Goal: Complete application form

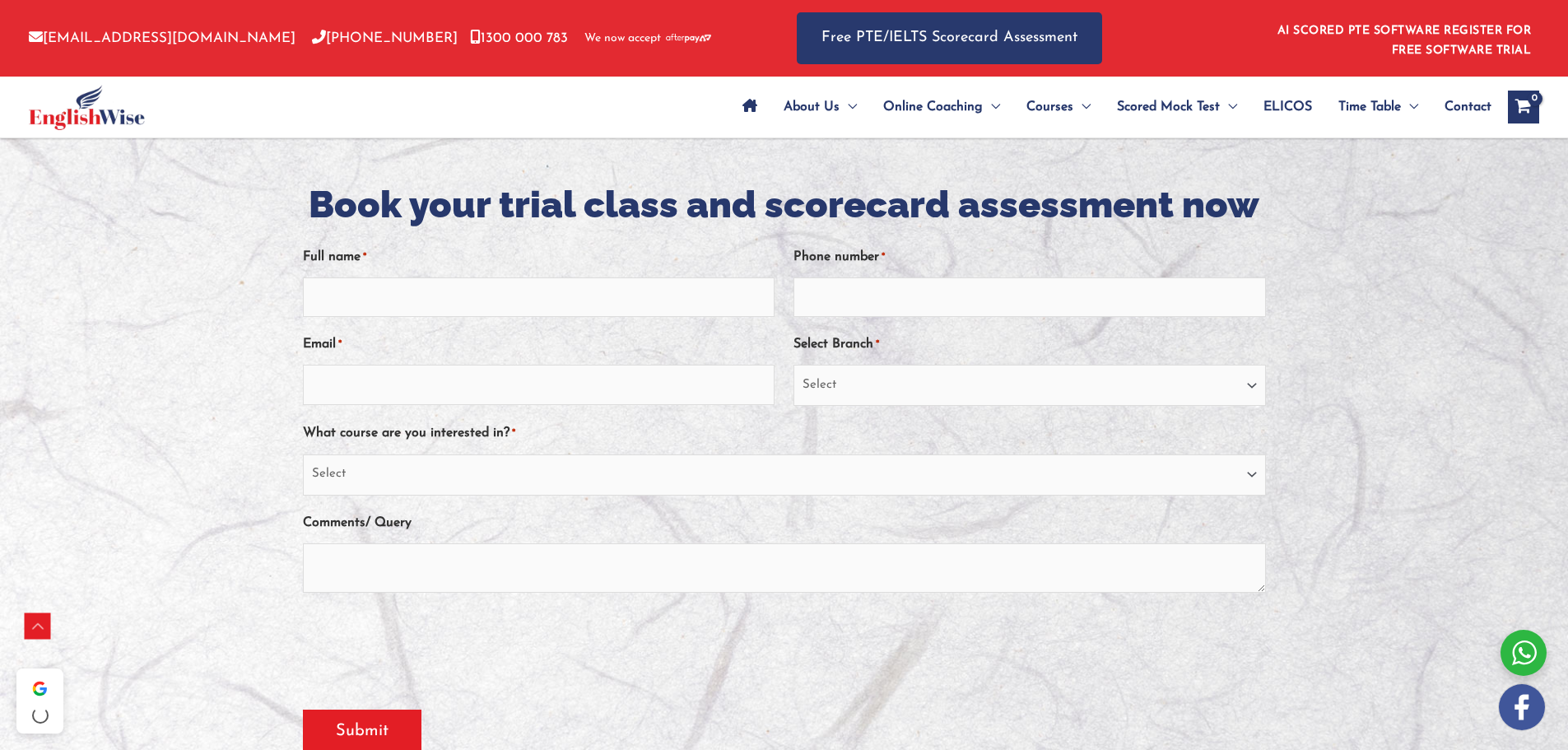
scroll to position [329, 0]
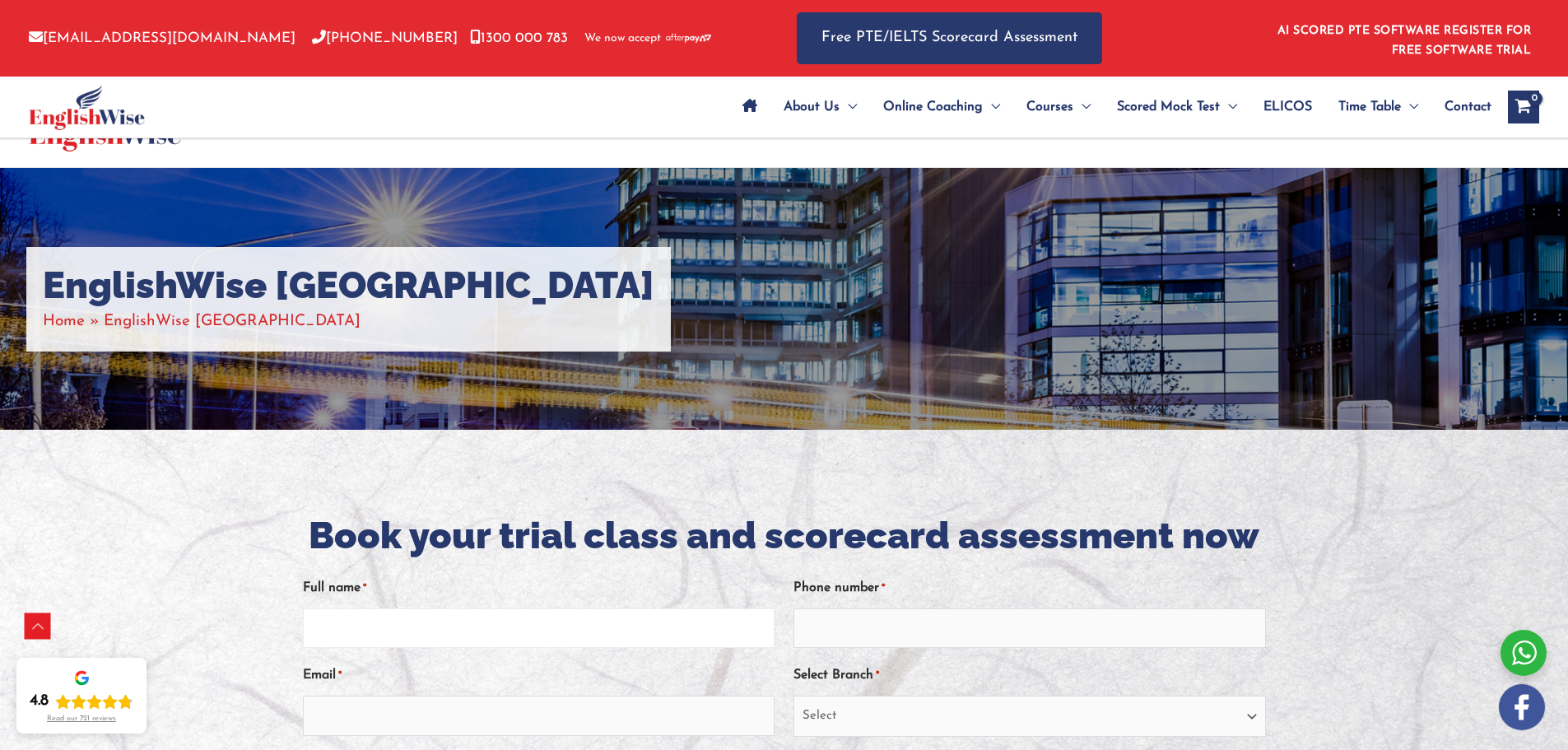
click at [461, 608] on input "Full name *" at bounding box center [539, 627] width 472 height 39
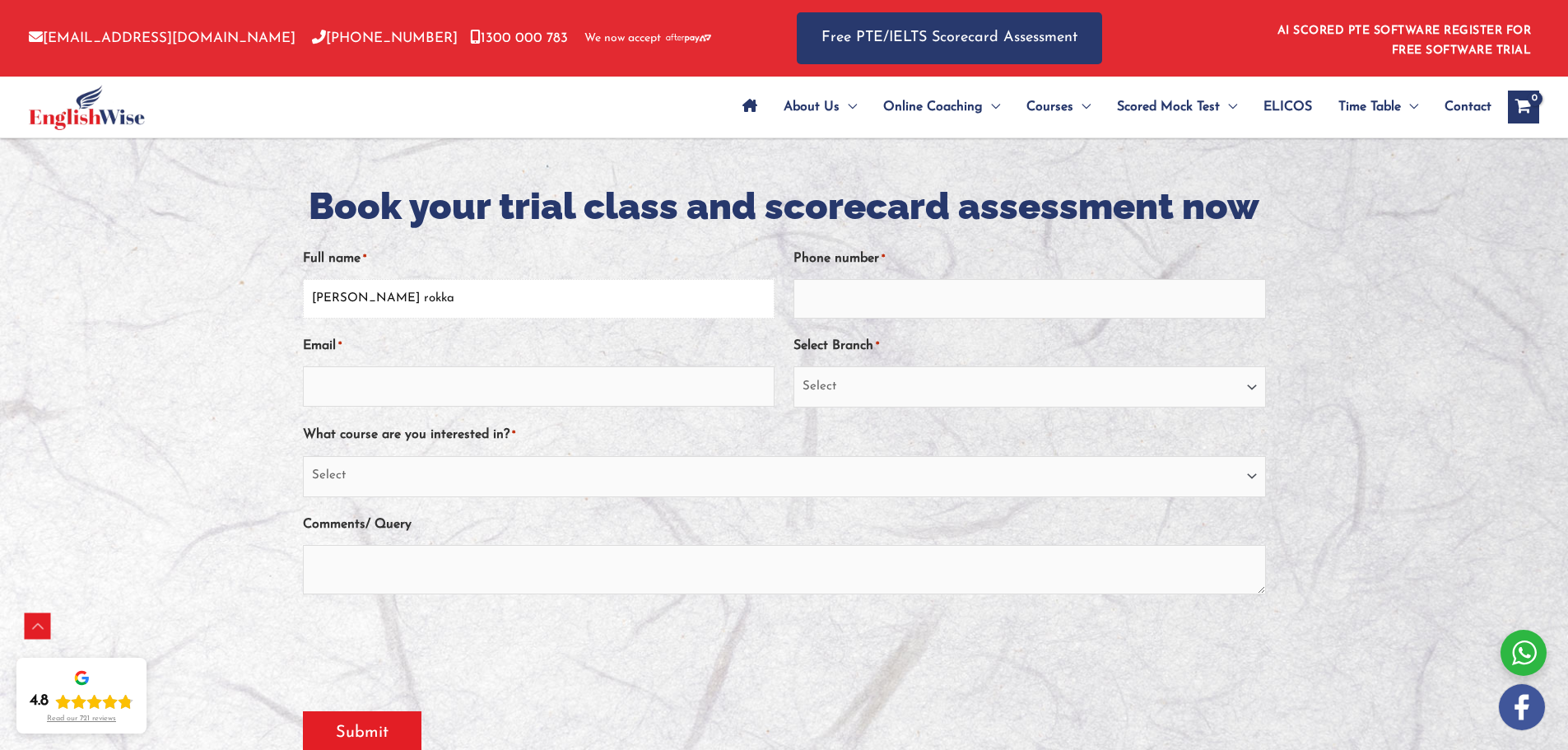
type input "sanjita rokka"
click at [799, 306] on input "Phone number *" at bounding box center [1029, 298] width 472 height 39
type input "0452340453"
click at [845, 370] on select "Select Sydney City Center Sydney Parramatta EnglishWise Global Brisbane Gold Co…" at bounding box center [1029, 386] width 472 height 41
click at [794, 366] on select "Select Sydney City Center Sydney Parramatta EnglishWise Global Brisbane Gold Co…" at bounding box center [1029, 386] width 472 height 41
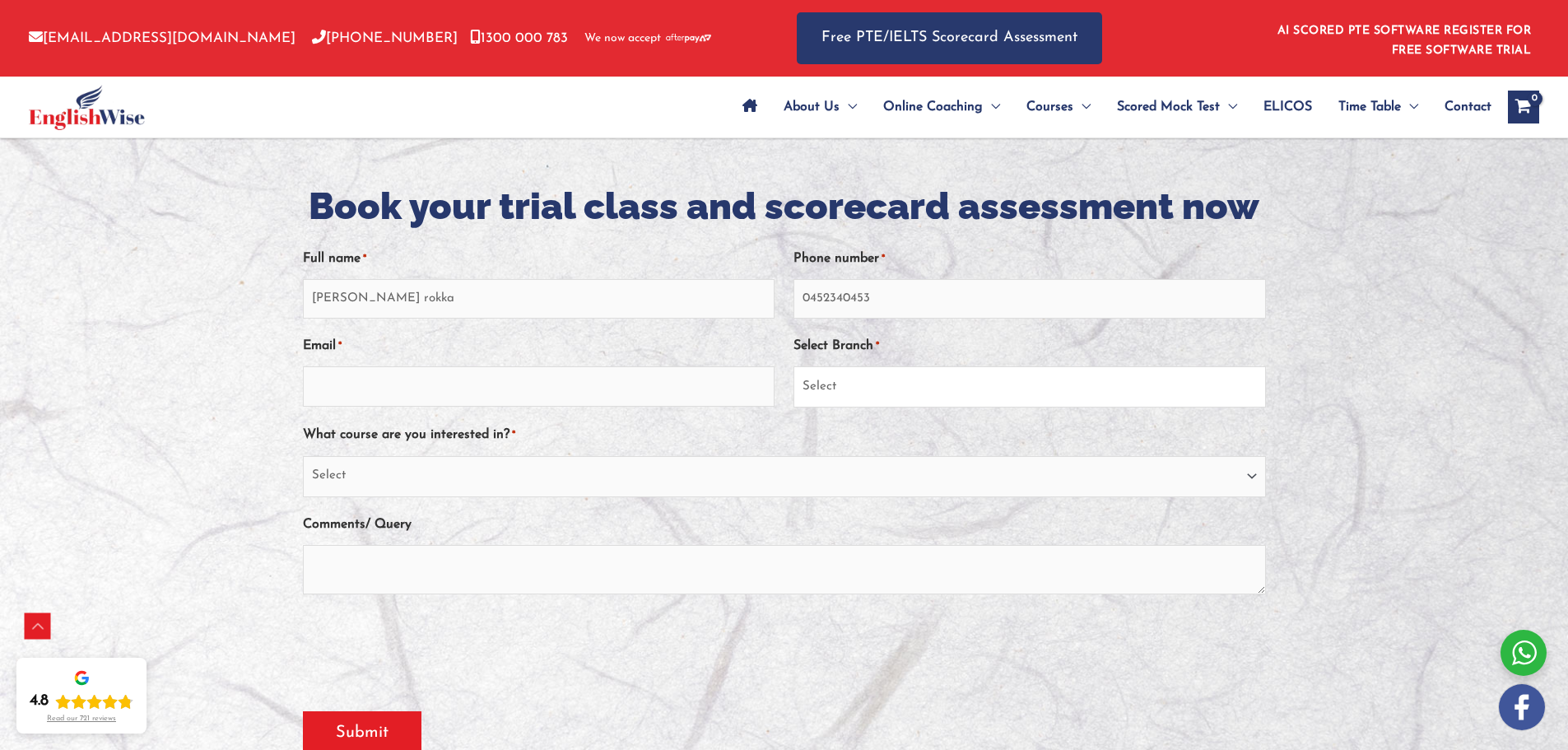
click at [860, 393] on select "Select Sydney City Center Sydney Parramatta EnglishWise Global Brisbane Gold Co…" at bounding box center [1029, 386] width 472 height 41
select select "Australian Capital Territory/Canberra"
click at [794, 366] on select "Select Sydney City Center Sydney Parramatta EnglishWise Global Brisbane Gold Co…" at bounding box center [1029, 386] width 472 height 41
click at [550, 406] on input "Email *" at bounding box center [539, 385] width 472 height 39
type input "swtsanzi@gmail.com"
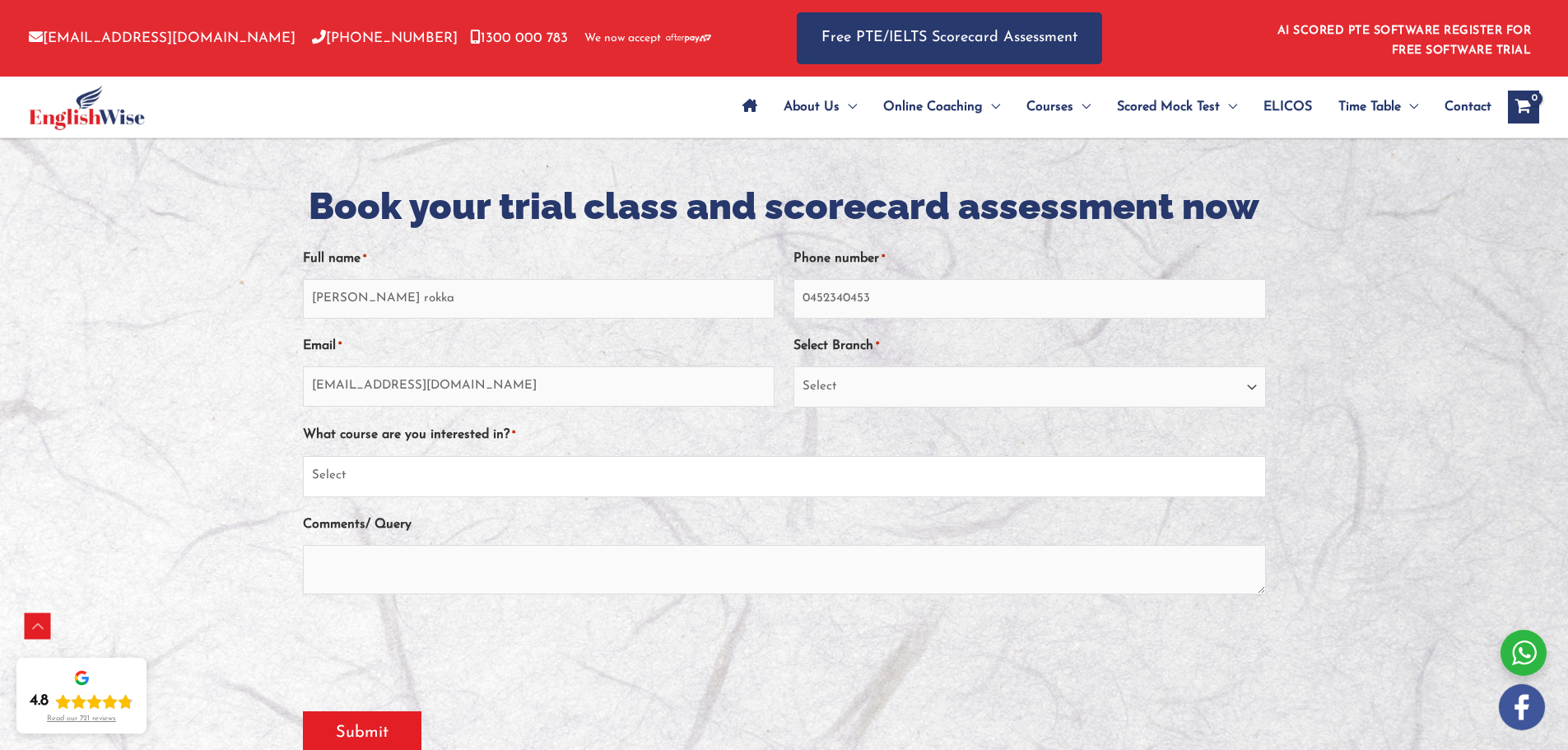
click at [495, 461] on select "Select PTE NAATI IELTS OET General English" at bounding box center [784, 476] width 963 height 41
click at [303, 456] on select "Select PTE NAATI IELTS OET General English" at bounding box center [784, 476] width 963 height 41
click at [437, 489] on select "Select PTE NAATI IELTS OET General English" at bounding box center [784, 476] width 963 height 41
select select "NAATI"
click at [303, 456] on select "Select PTE NAATI IELTS OET General English" at bounding box center [784, 476] width 963 height 41
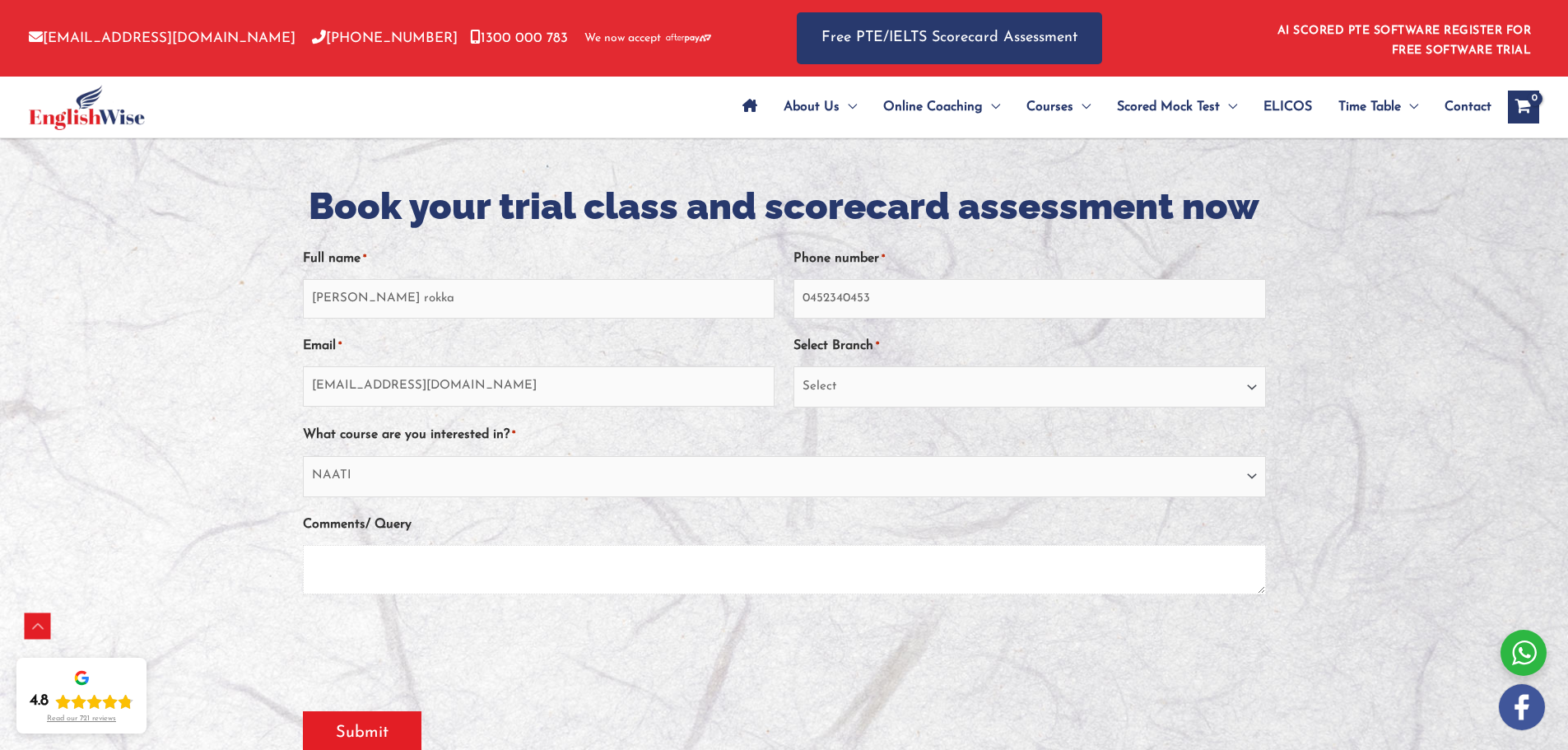
click at [352, 567] on textarea "Comments/ Query" at bounding box center [784, 569] width 963 height 49
click at [411, 564] on textarea "would like to know about NAATI" at bounding box center [784, 569] width 963 height 49
drag, startPoint x: 536, startPoint y: 565, endPoint x: 573, endPoint y: 569, distance: 37.2
click at [573, 569] on textarea "would like to know and join the class for about NAATI" at bounding box center [784, 569] width 963 height 49
type textarea "would like to know and join the class for NAATI"
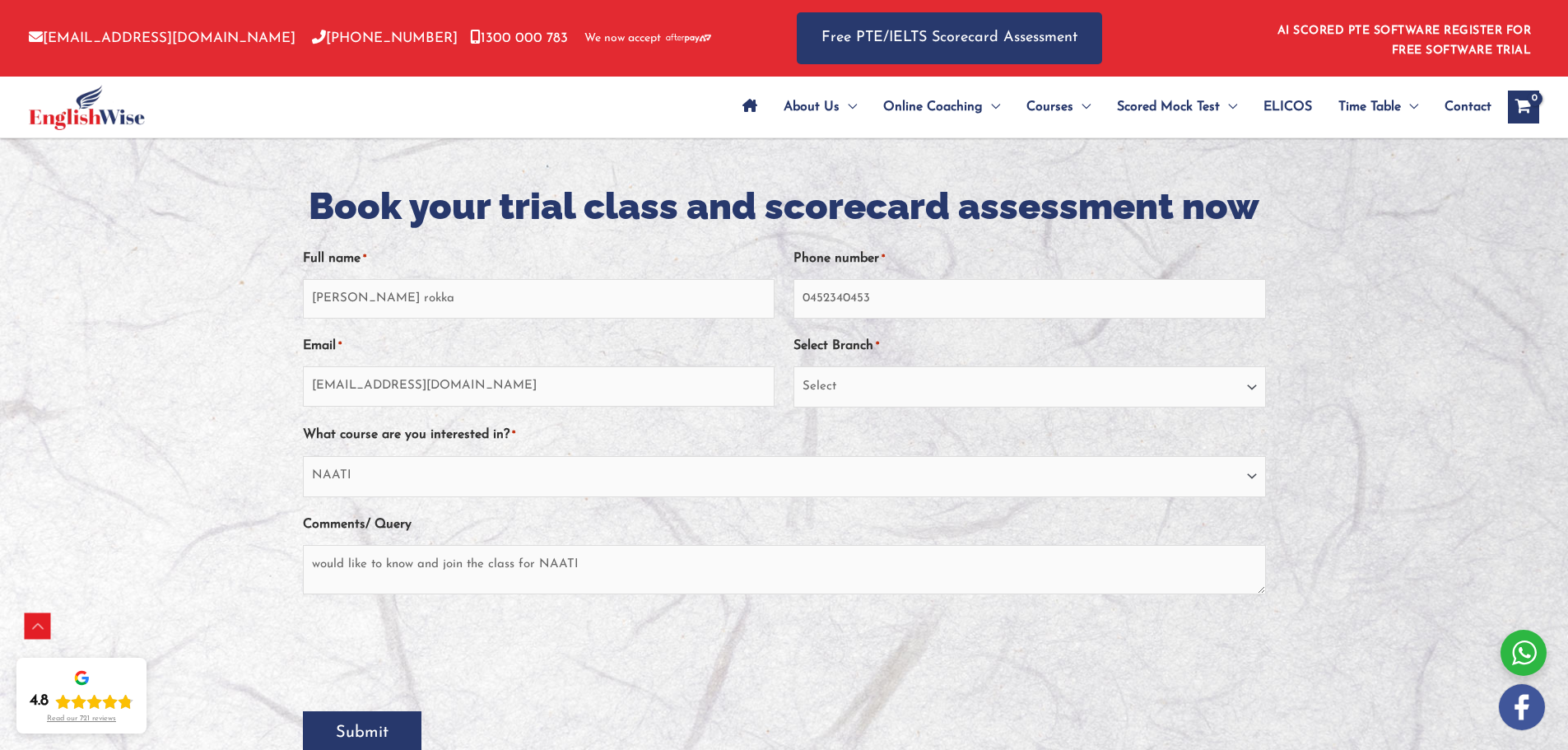
click at [349, 737] on input "Submit" at bounding box center [362, 732] width 119 height 43
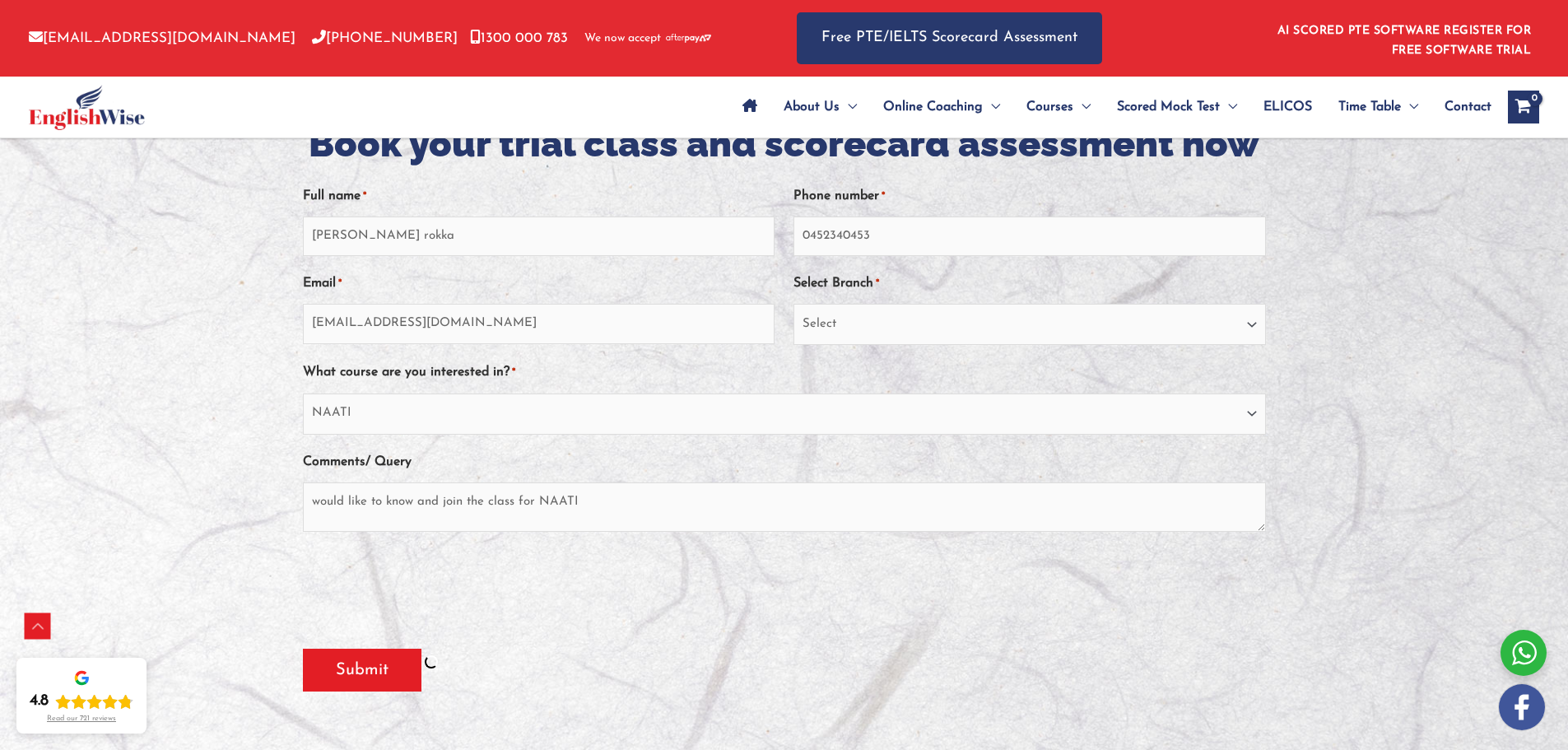
scroll to position [576, 0]
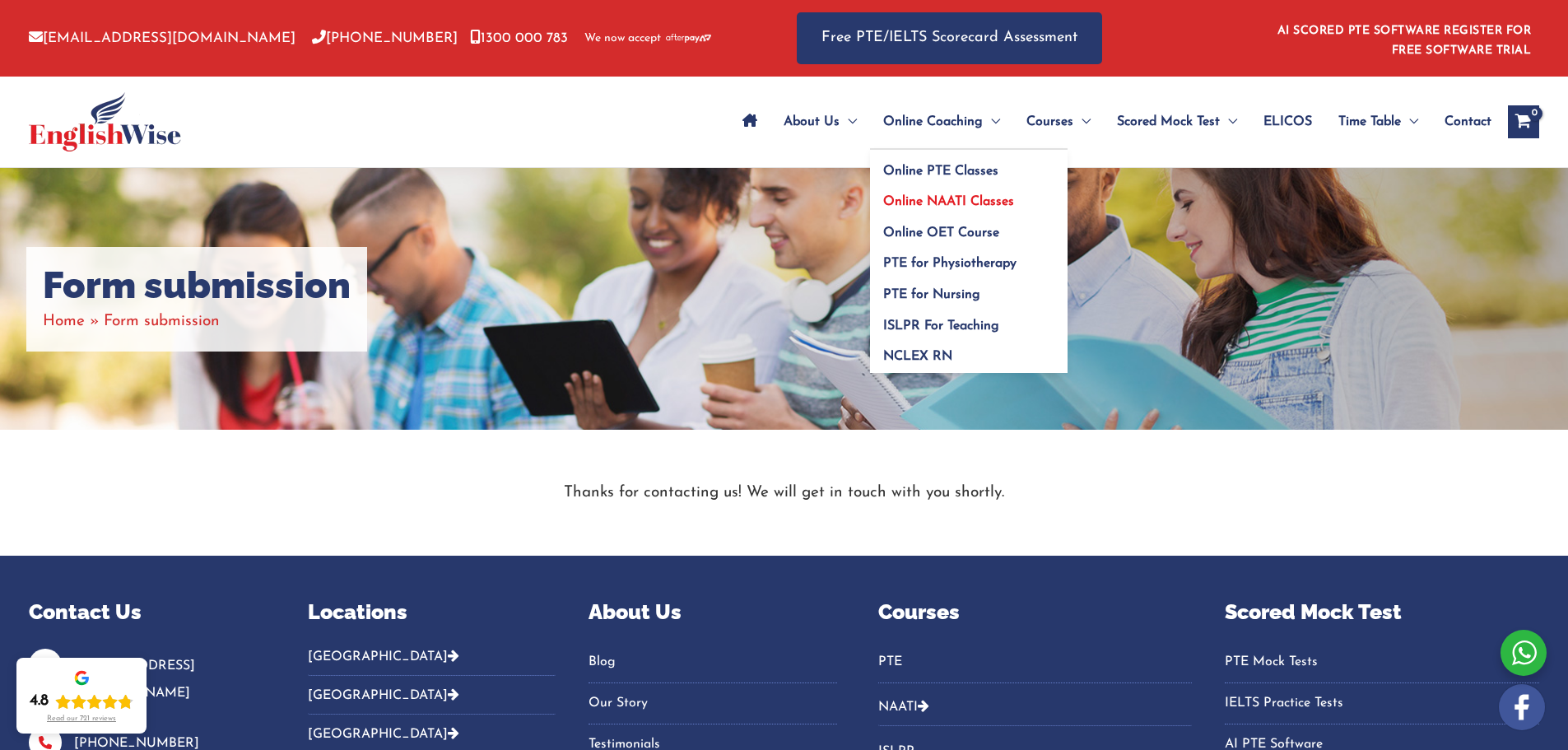
click at [922, 196] on span "Online NAATI Classes" at bounding box center [948, 202] width 131 height 13
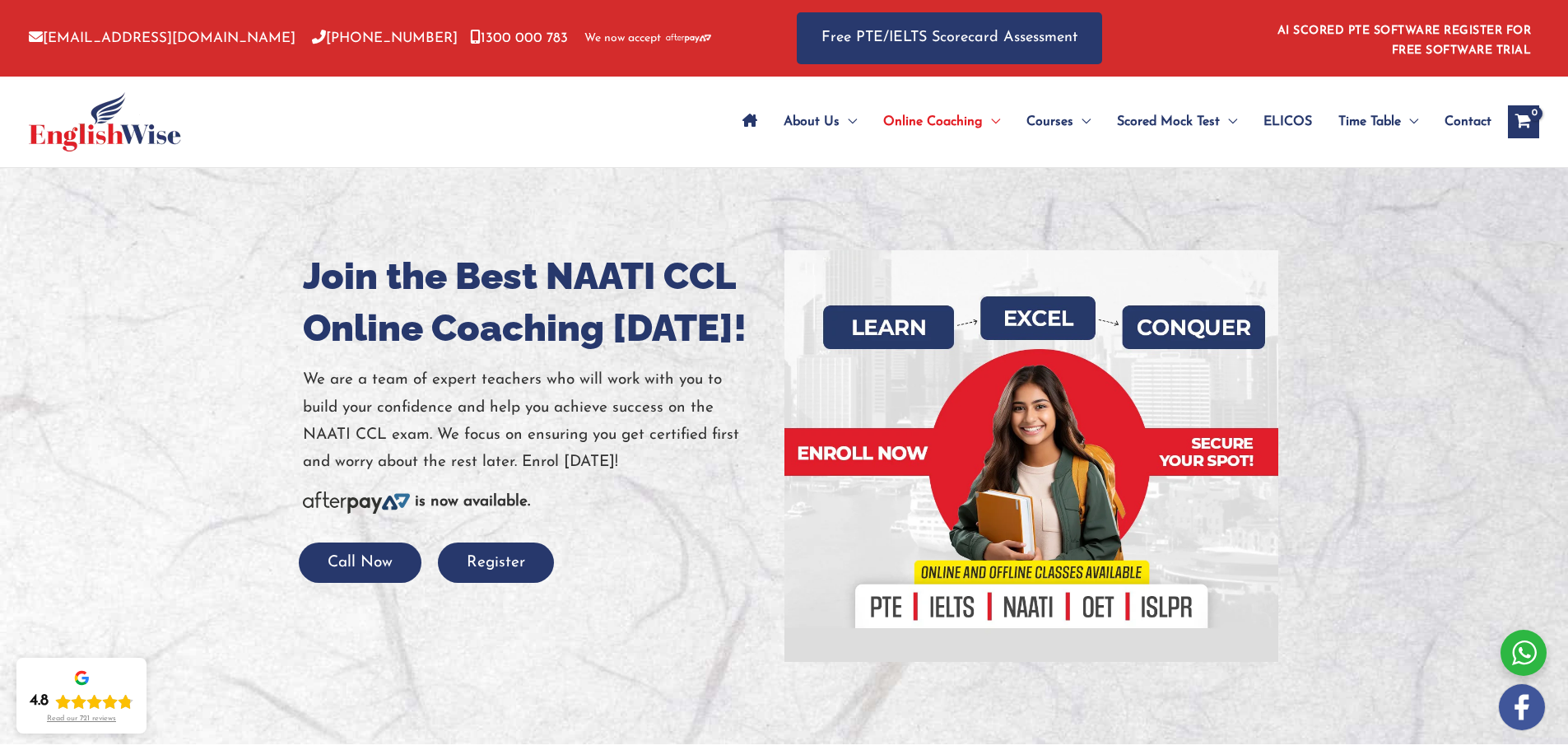
click at [1459, 125] on span "Contact" at bounding box center [1468, 121] width 47 height 58
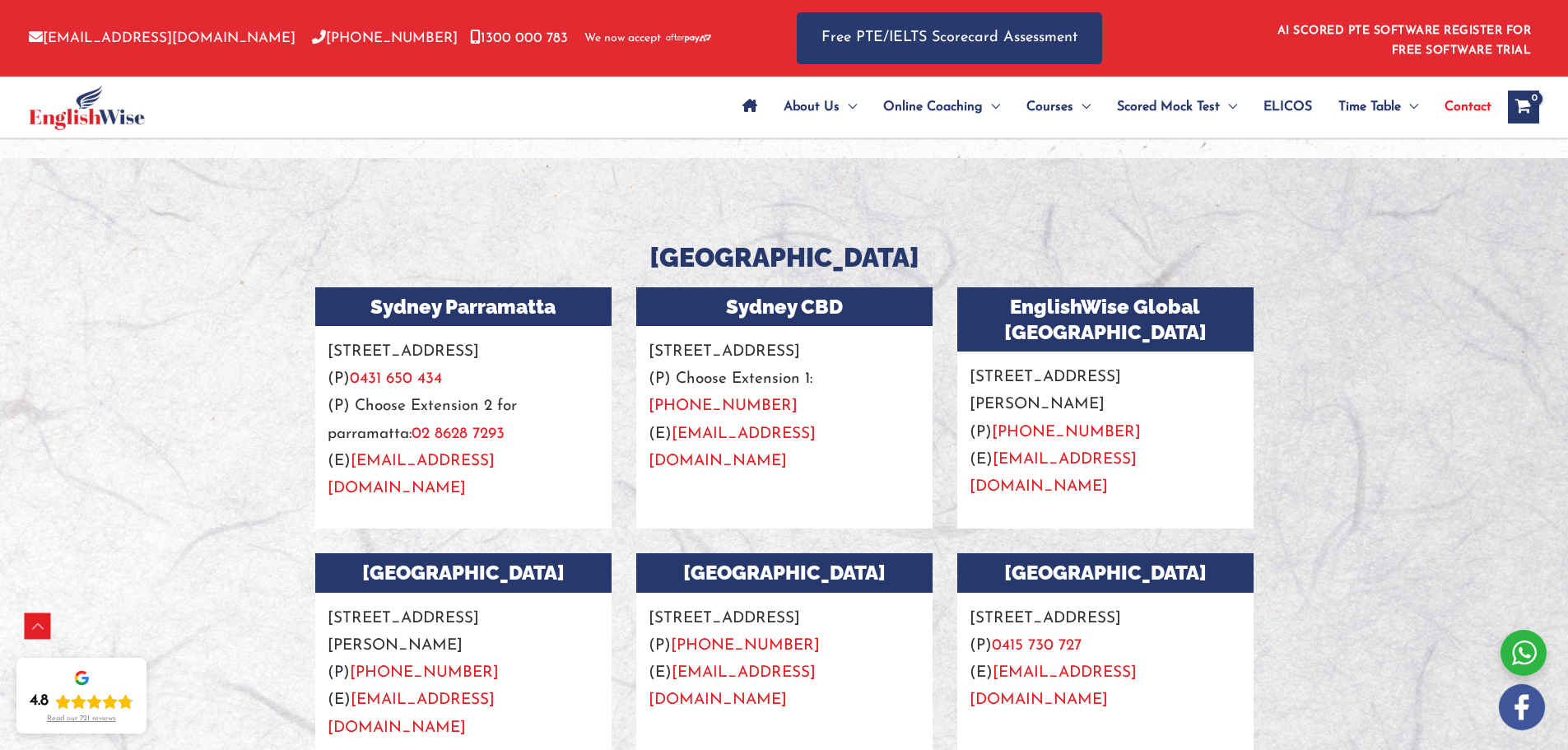
scroll to position [1564, 0]
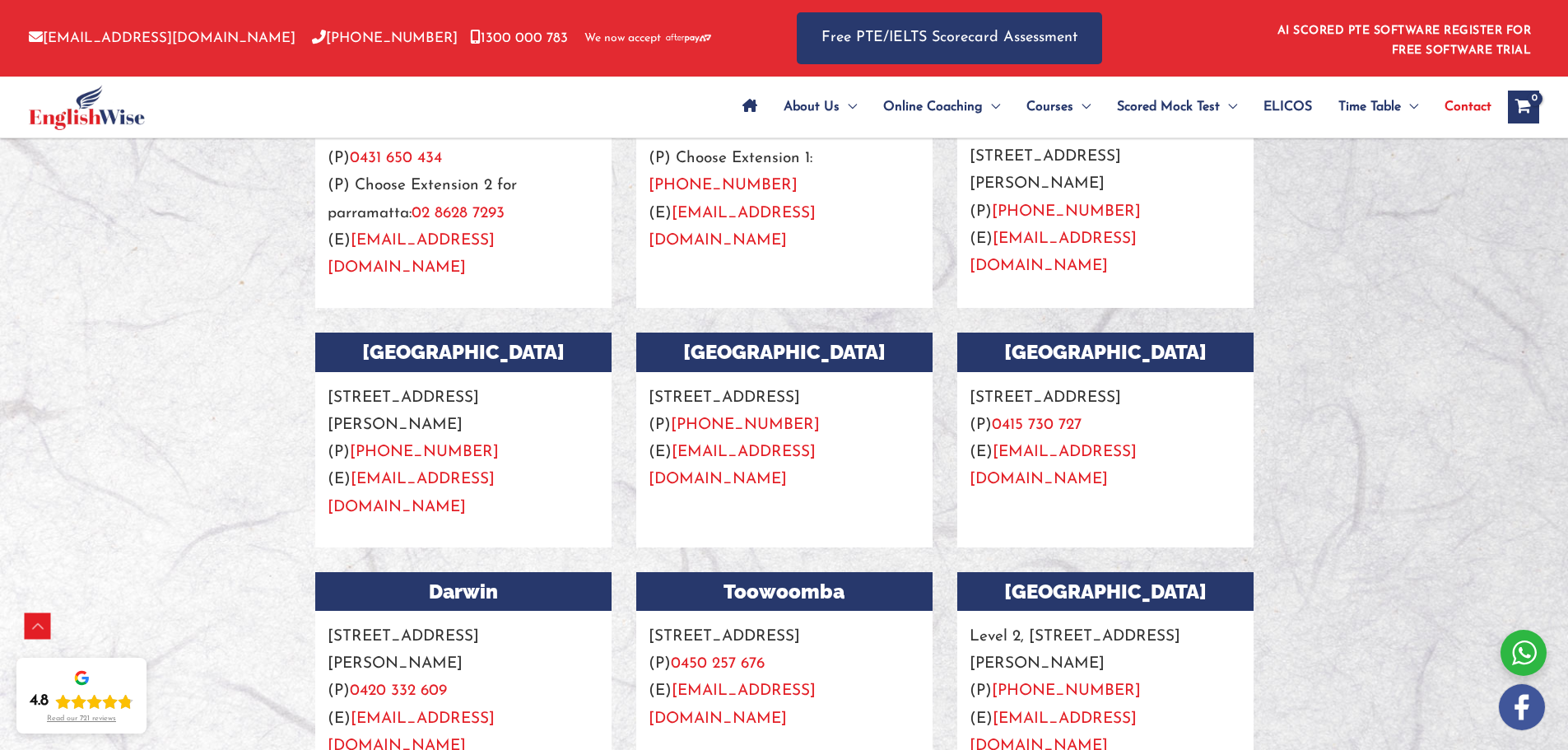
click at [723, 433] on link "[PHONE_NUMBER]" at bounding box center [745, 425] width 149 height 16
click at [748, 433] on link "+61 451 426 296" at bounding box center [745, 425] width 149 height 16
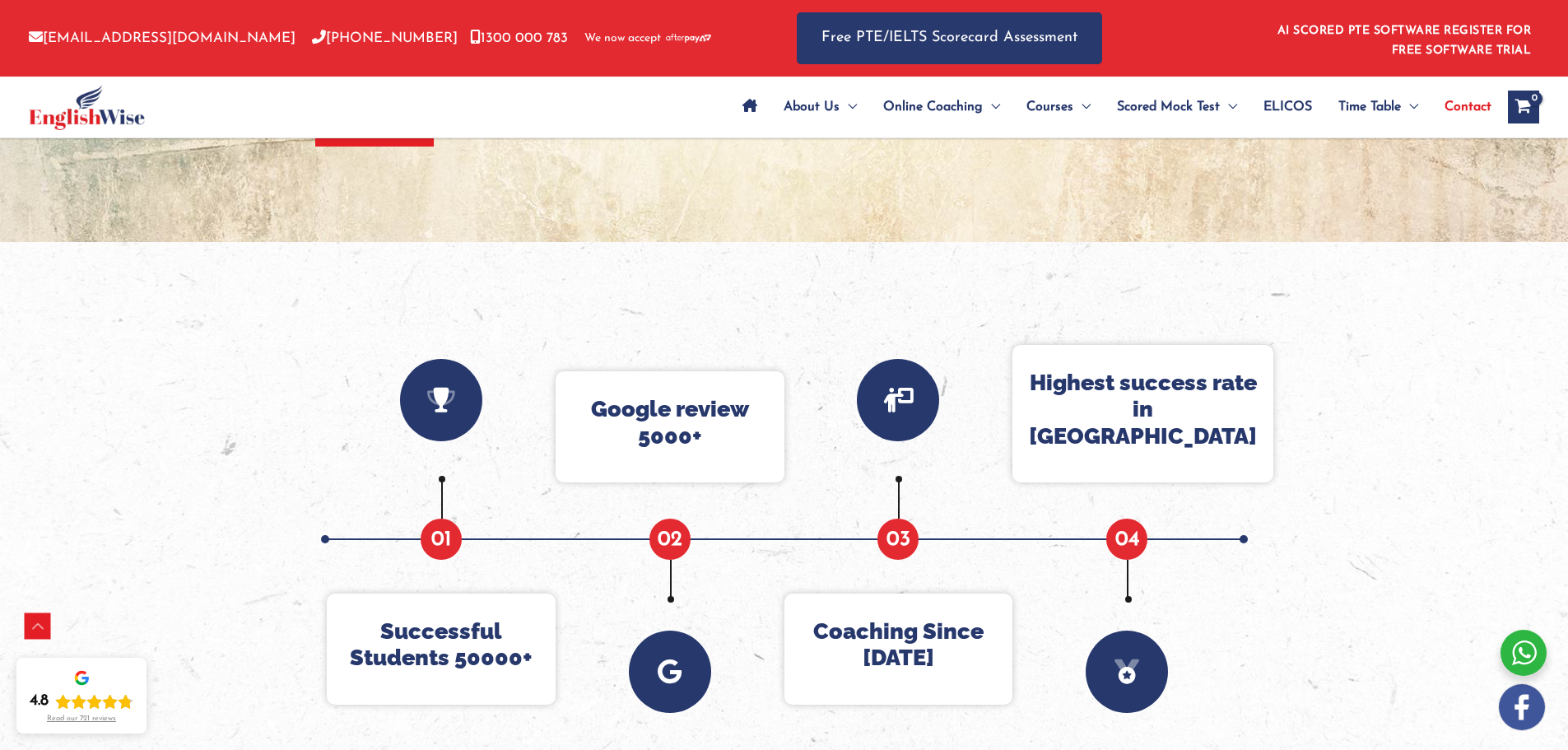
scroll to position [494, 0]
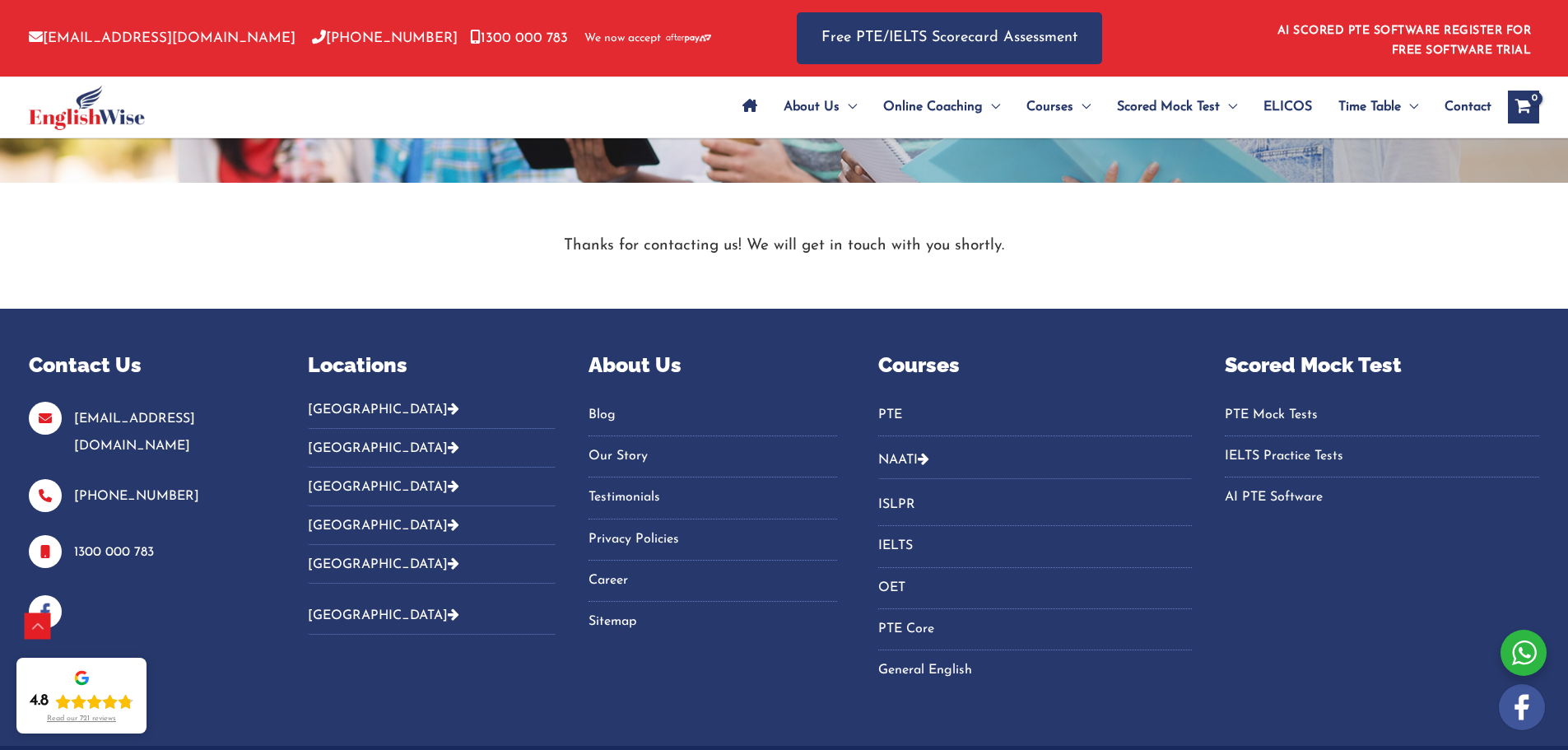
scroll to position [391, 0]
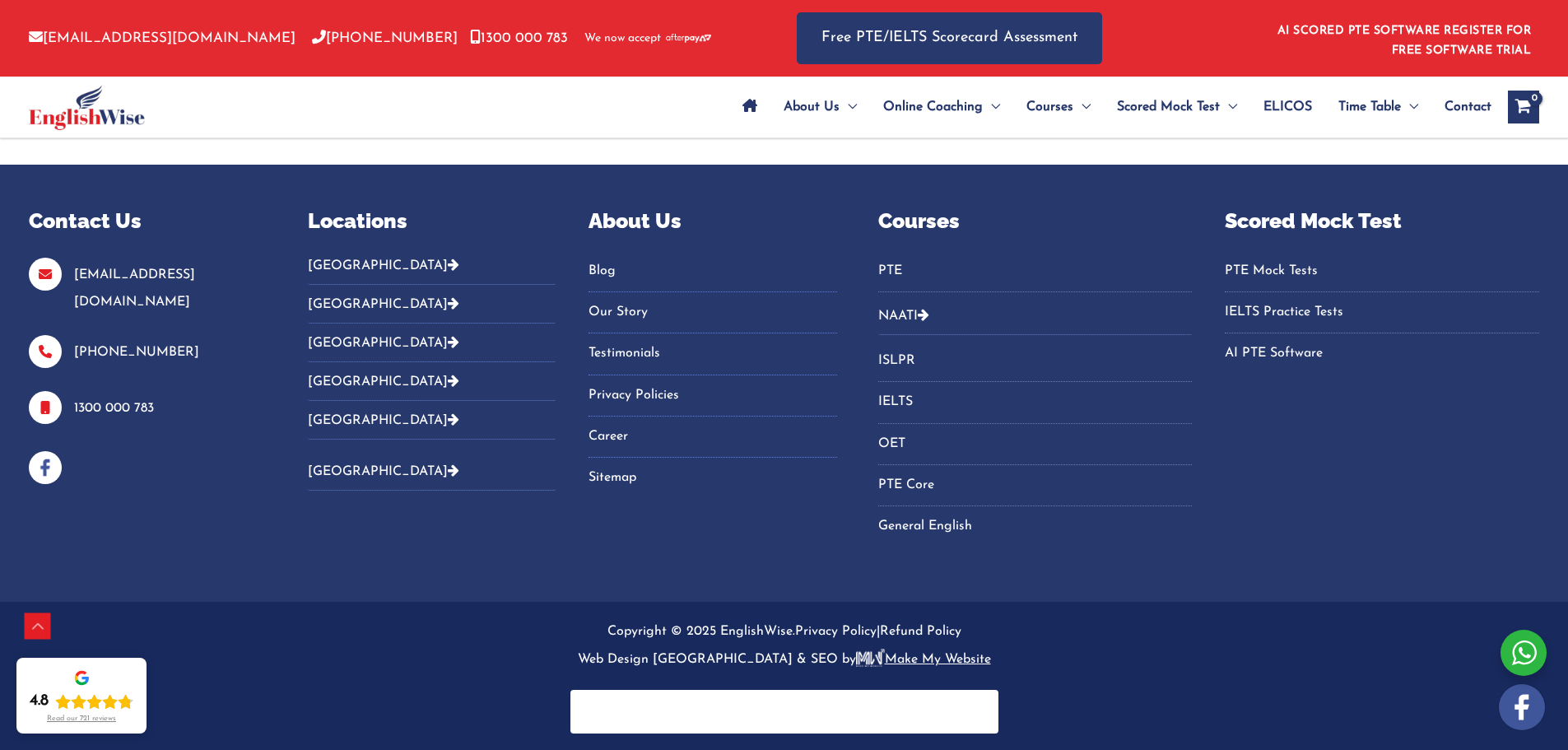
click at [900, 319] on link "NAATI" at bounding box center [897, 316] width 39 height 13
